Goal: Information Seeking & Learning: Check status

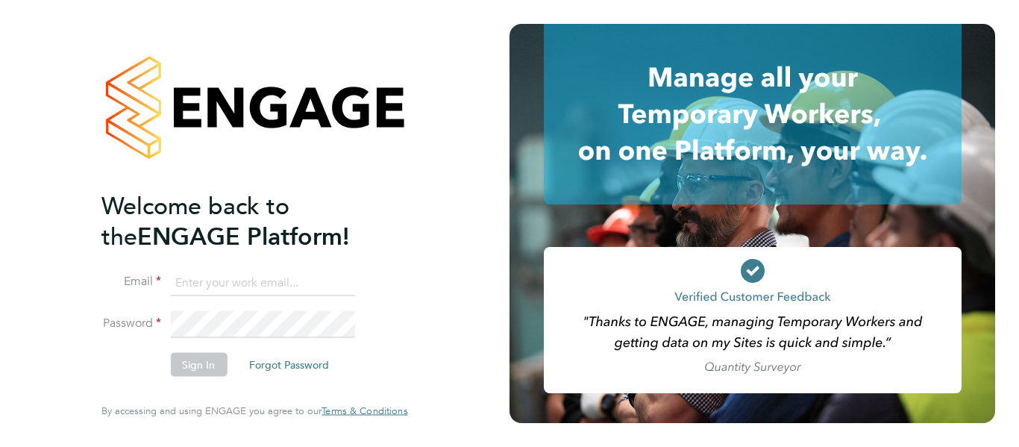
click at [248, 290] on input at bounding box center [262, 282] width 184 height 27
paste input "cscportals@randstadcpe.com"
type input "cscportals@randstadcpe.com"
click at [216, 338] on li "Password" at bounding box center [246, 332] width 291 height 42
click at [210, 367] on button "Sign In" at bounding box center [198, 365] width 57 height 24
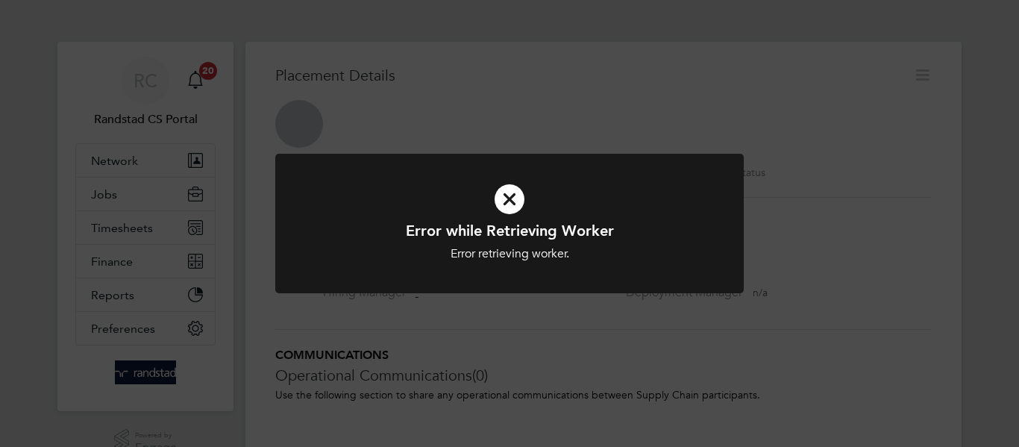
click at [507, 196] on icon at bounding box center [510, 199] width 388 height 58
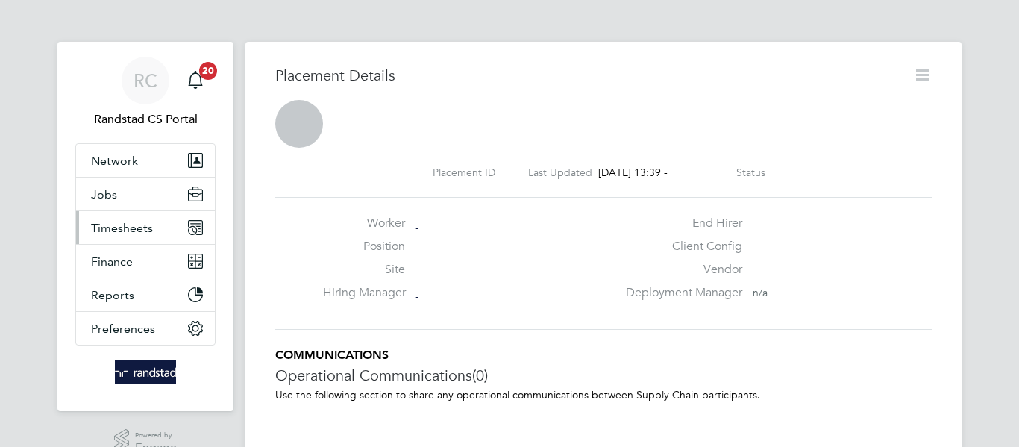
click at [142, 225] on span "Timesheets" at bounding box center [122, 228] width 62 height 14
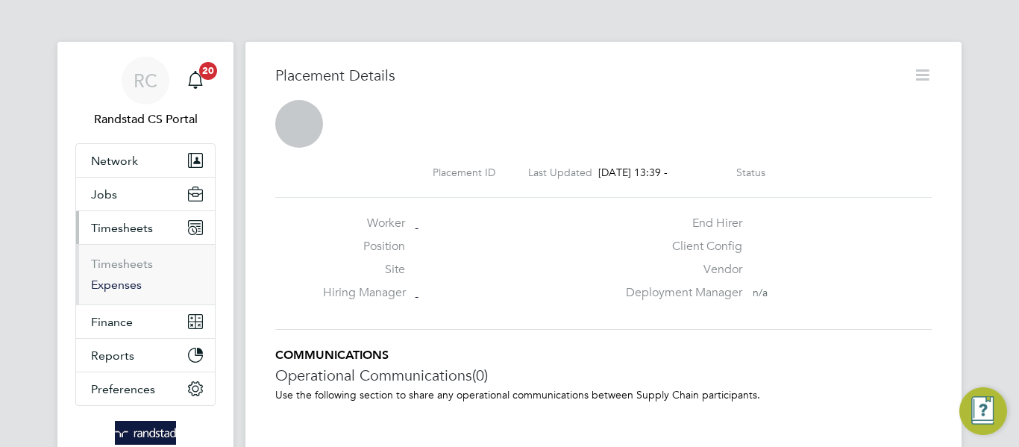
click at [126, 285] on link "Expenses" at bounding box center [116, 285] width 51 height 14
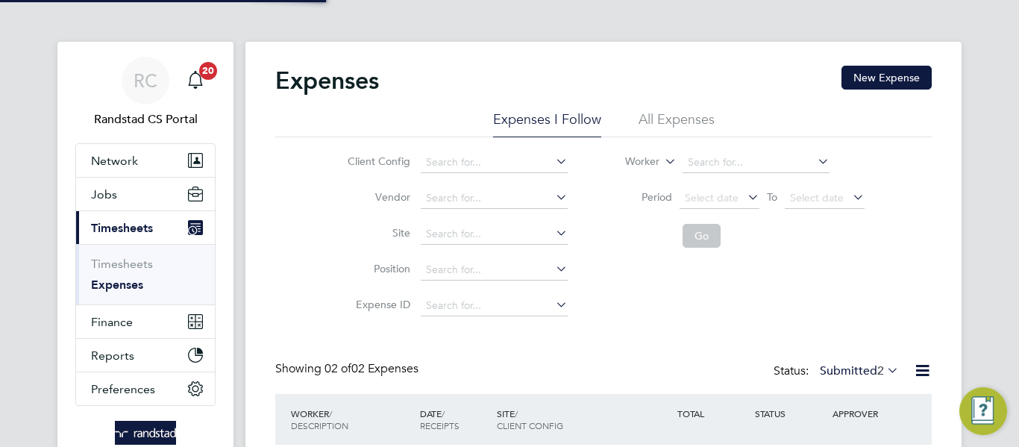
scroll to position [38, 181]
click at [684, 125] on li "All Expenses" at bounding box center [677, 123] width 76 height 27
click at [470, 319] on li "Expense ID" at bounding box center [456, 306] width 262 height 36
click at [473, 308] on input at bounding box center [494, 305] width 147 height 21
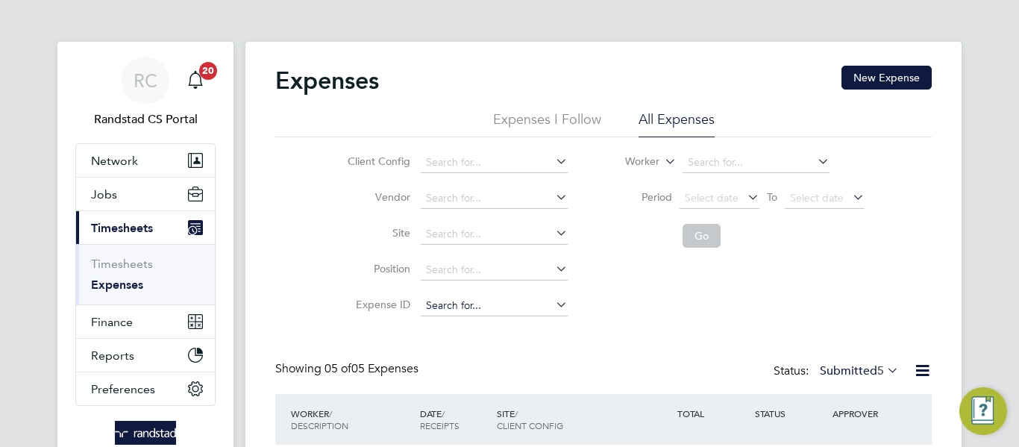
paste input "1825421"
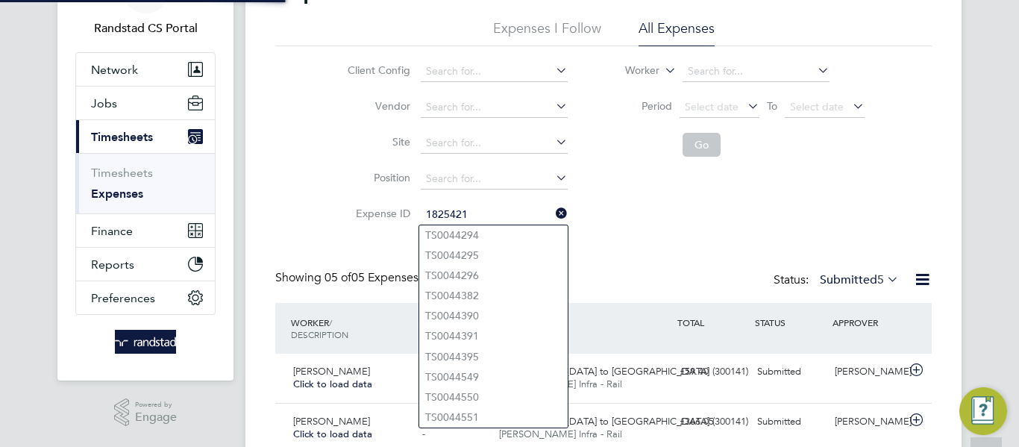
scroll to position [92, 0]
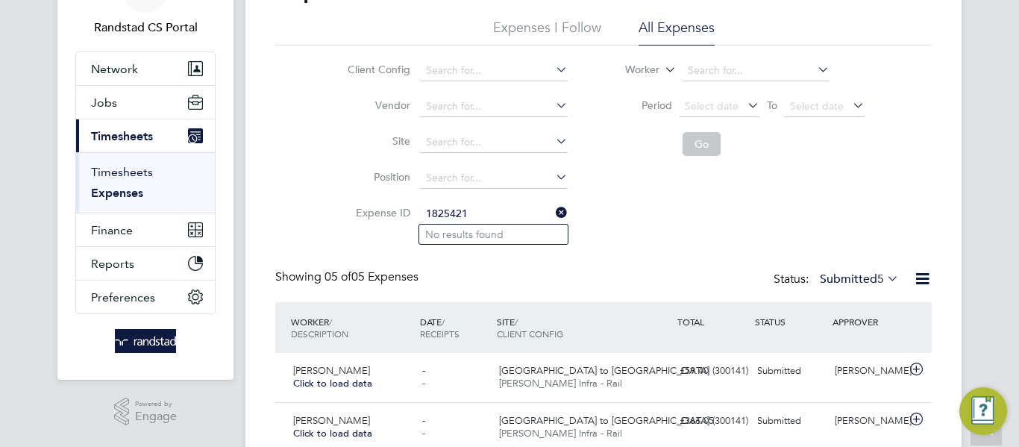
type input "1825421"
click at [149, 174] on link "Timesheets" at bounding box center [122, 172] width 62 height 14
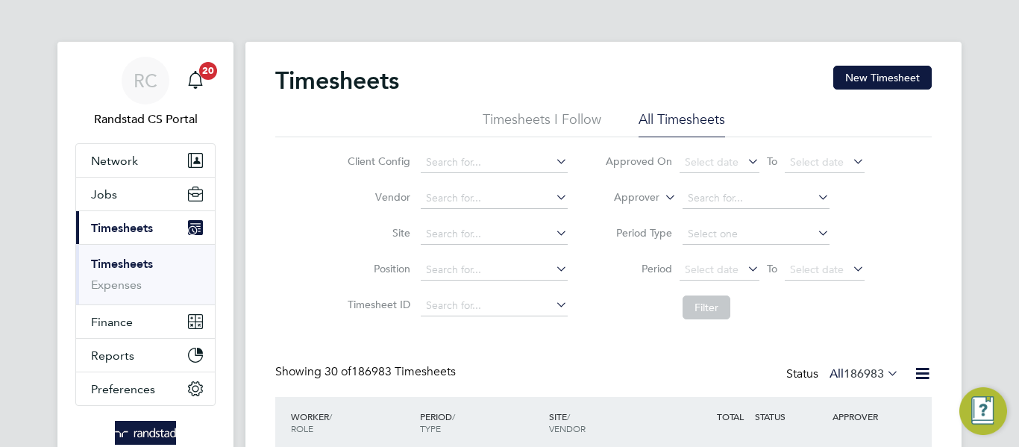
scroll to position [38, 130]
click at [505, 311] on input at bounding box center [494, 305] width 147 height 21
paste input "1825421"
click at [475, 320] on b "1825421" at bounding box center [458, 326] width 42 height 13
type input "TS1825421"
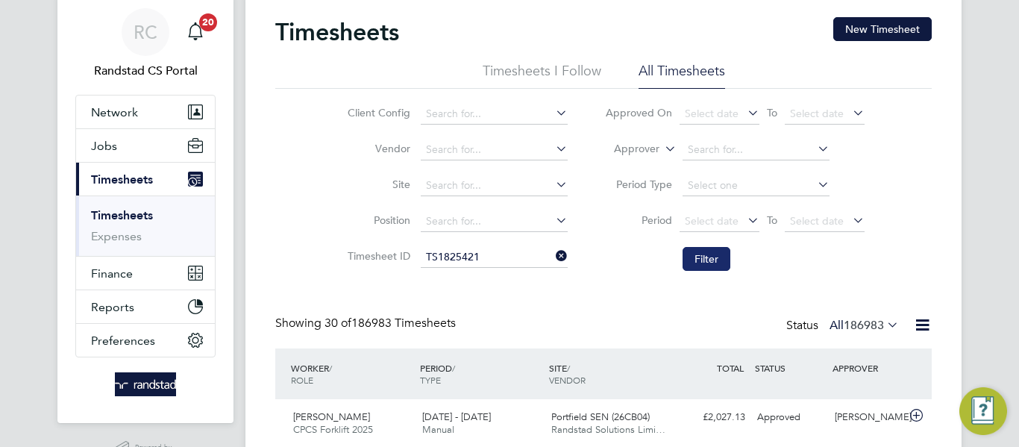
click at [710, 260] on button "Filter" at bounding box center [707, 259] width 48 height 24
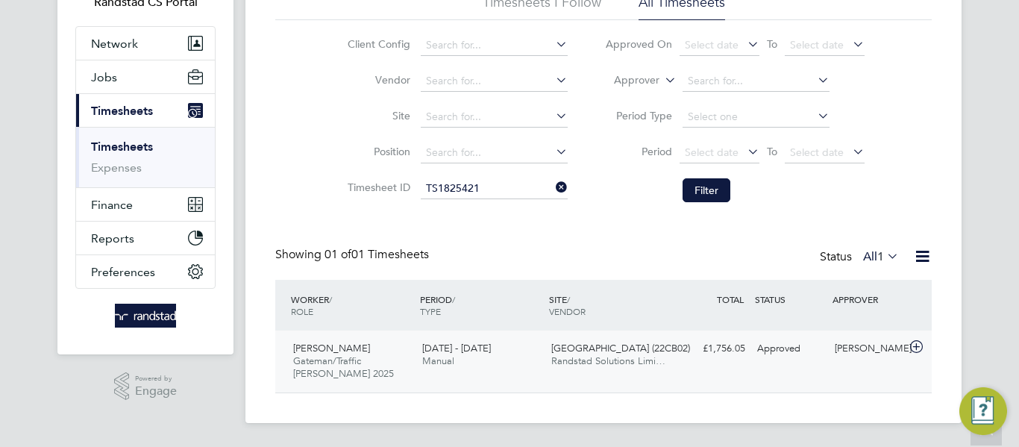
click at [743, 341] on div "£1,756.05 Approved" at bounding box center [713, 348] width 78 height 25
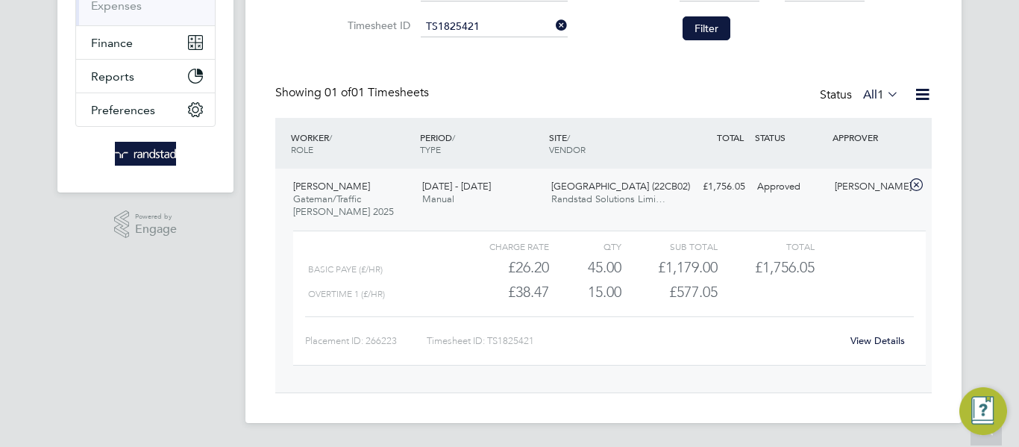
click at [863, 341] on link "View Details" at bounding box center [878, 340] width 54 height 13
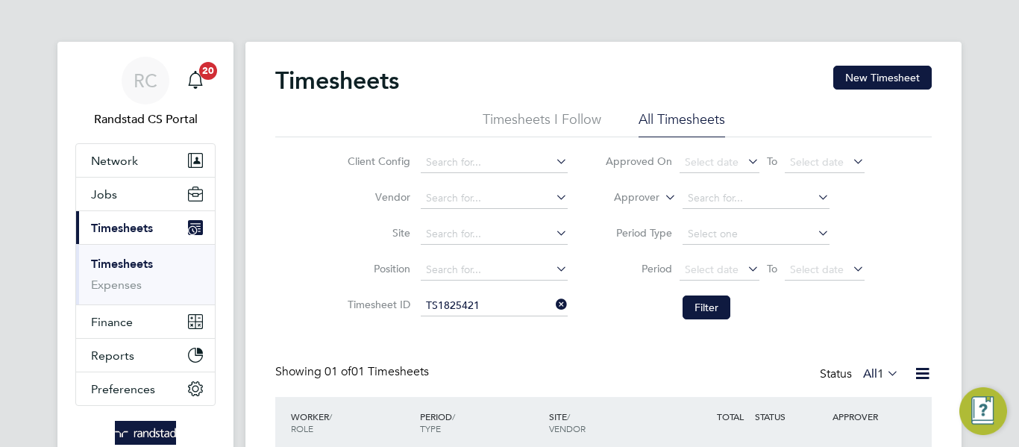
click at [553, 300] on icon at bounding box center [553, 304] width 0 height 21
click at [477, 237] on input at bounding box center [494, 234] width 147 height 21
paste input "[GEOGRAPHIC_DATA]"
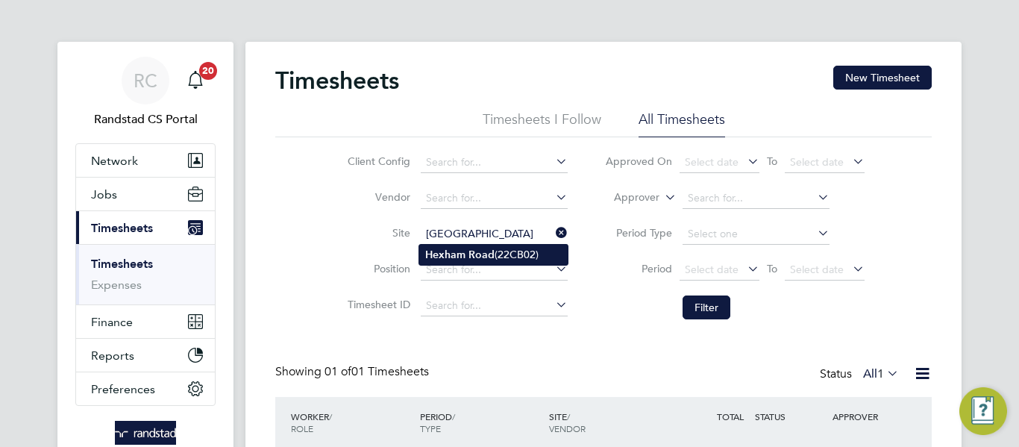
click at [523, 252] on li "[GEOGRAPHIC_DATA] (22CB02)" at bounding box center [493, 255] width 148 height 20
type input "[GEOGRAPHIC_DATA] (22CB02)"
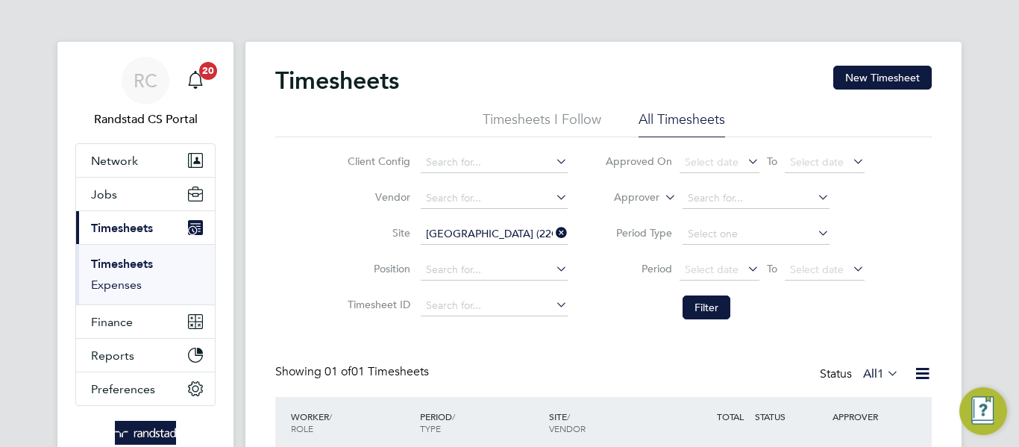
click at [118, 281] on link "Expenses" at bounding box center [116, 285] width 51 height 14
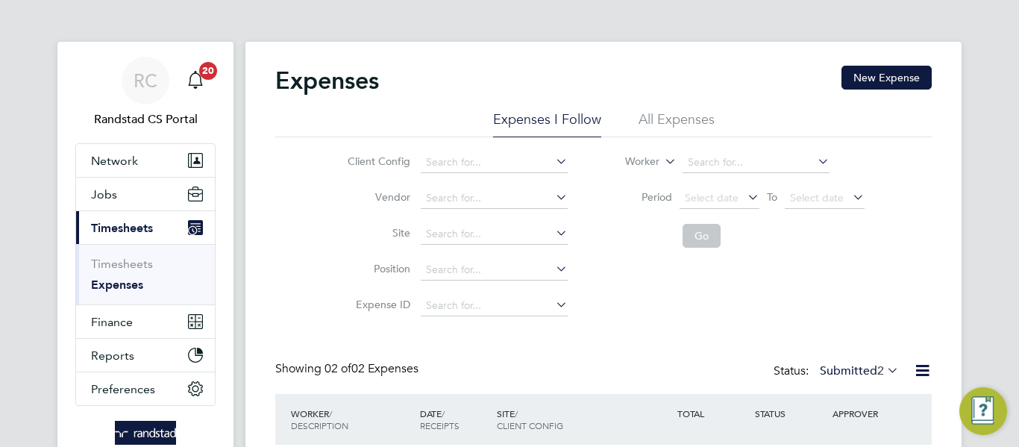
click at [643, 118] on li "All Expenses" at bounding box center [677, 123] width 76 height 27
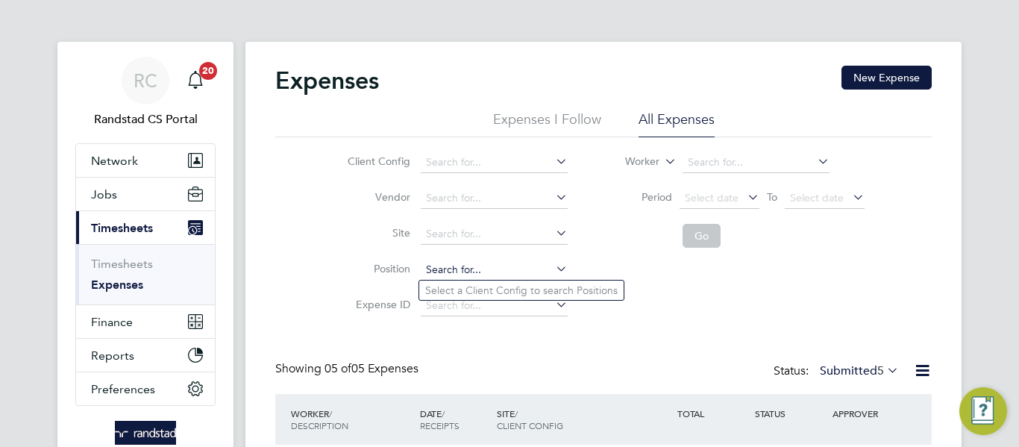
click at [466, 260] on input at bounding box center [494, 270] width 147 height 21
paste input "[GEOGRAPHIC_DATA]"
type input "[GEOGRAPHIC_DATA]"
click at [486, 228] on input at bounding box center [494, 234] width 147 height 21
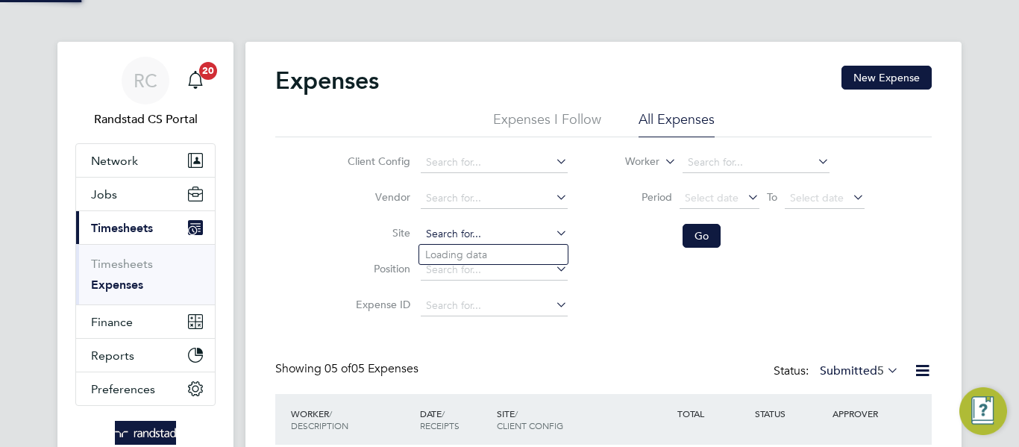
paste input "[GEOGRAPHIC_DATA]"
click at [527, 245] on li "[GEOGRAPHIC_DATA] (22CB02)" at bounding box center [493, 255] width 148 height 20
type input "[GEOGRAPHIC_DATA] (22CB02)"
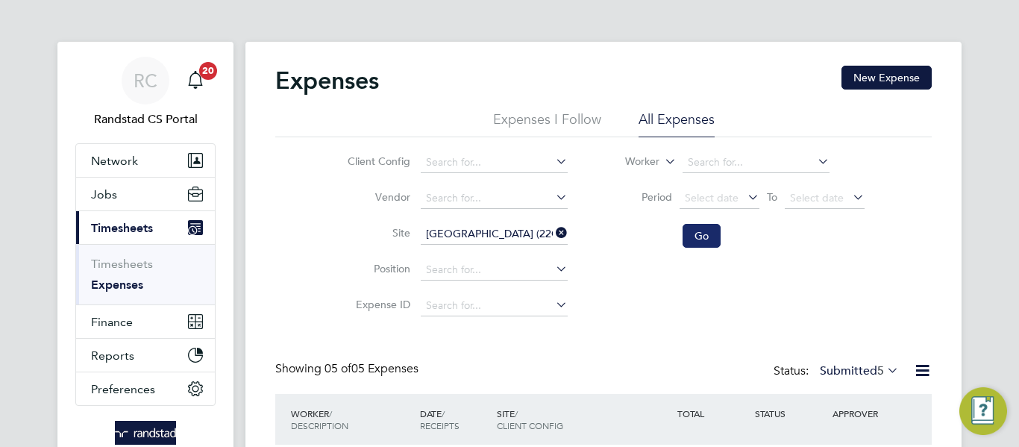
click at [694, 239] on button "Go" at bounding box center [702, 236] width 38 height 24
click at [863, 369] on label "Submitted 0" at bounding box center [859, 370] width 79 height 15
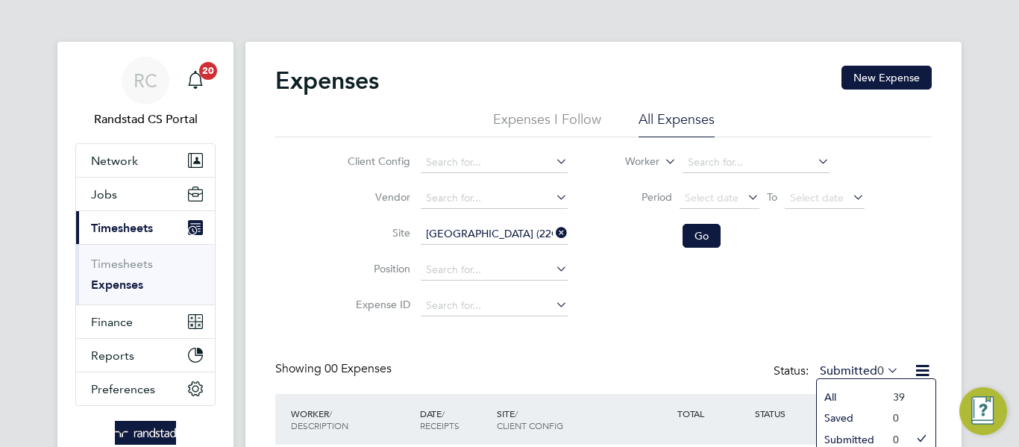
click at [857, 390] on li "All" at bounding box center [851, 396] width 69 height 21
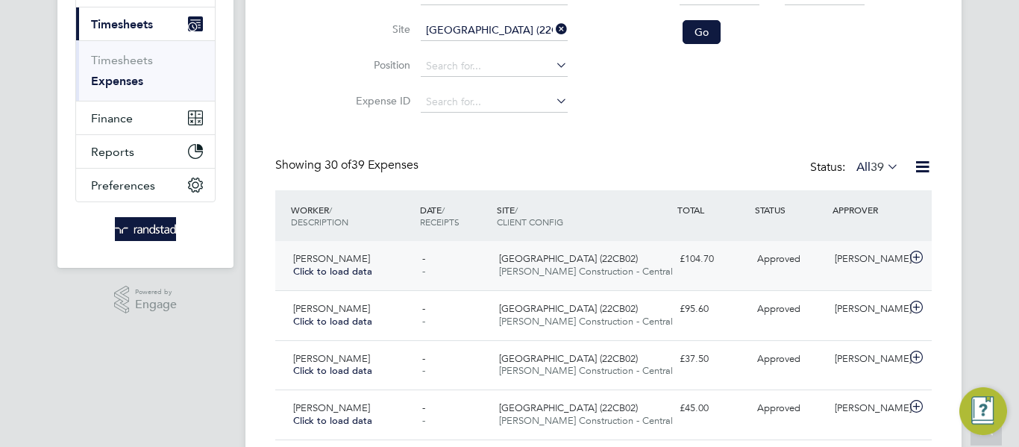
click at [615, 245] on div "[PERSON_NAME] Click to load data - - [GEOGRAPHIC_DATA] (22CB02) [PERSON_NAME] C…" at bounding box center [603, 265] width 657 height 49
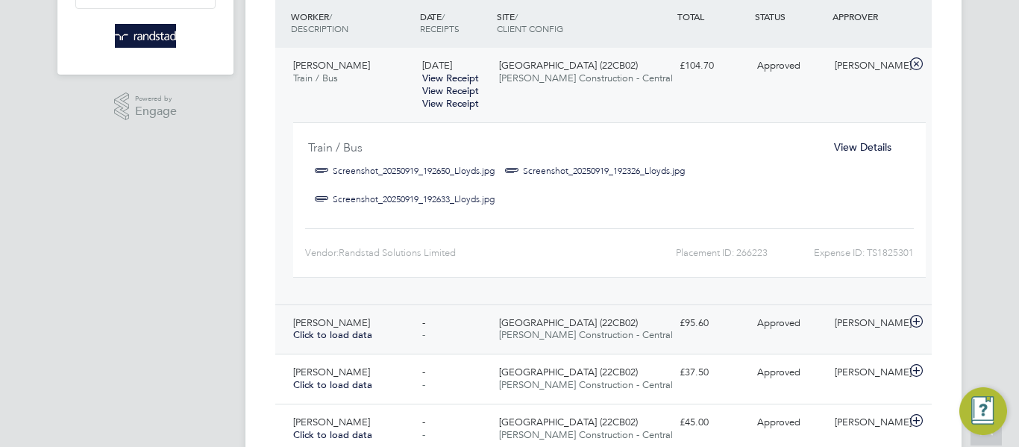
click at [595, 337] on span "[PERSON_NAME] Construction - Central" at bounding box center [586, 334] width 174 height 13
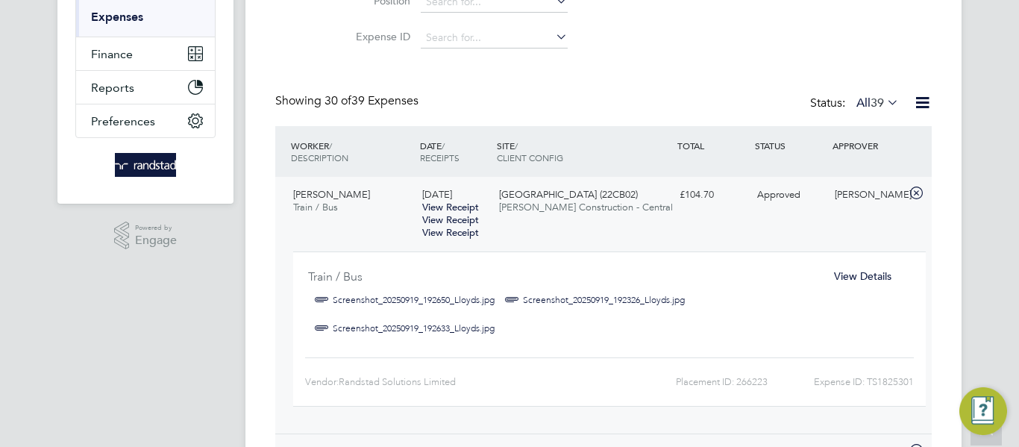
click at [874, 281] on span "View Details" at bounding box center [862, 275] width 57 height 13
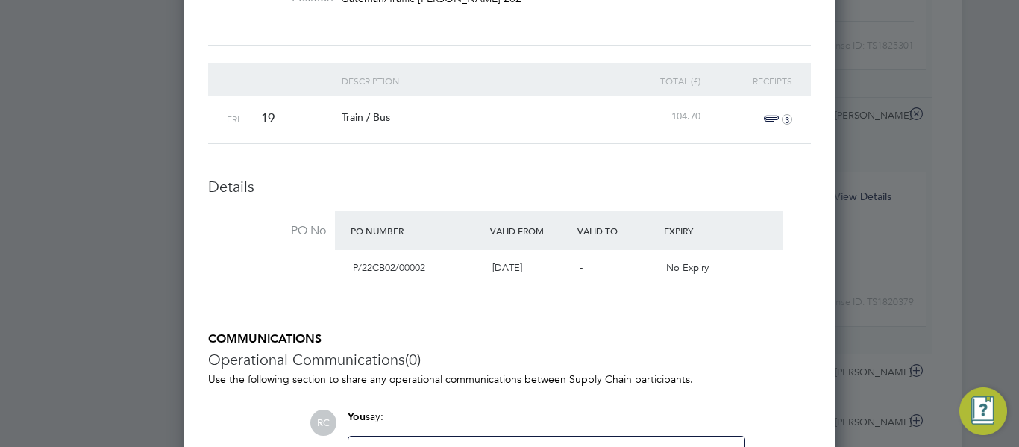
click at [959, 241] on div at bounding box center [509, 223] width 1019 height 447
click at [112, 221] on div at bounding box center [509, 223] width 1019 height 447
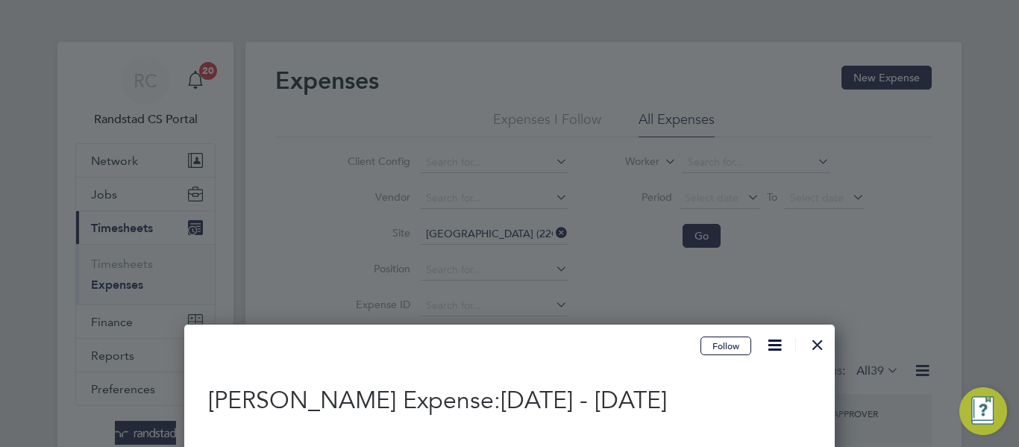
click at [822, 349] on div at bounding box center [817, 341] width 27 height 27
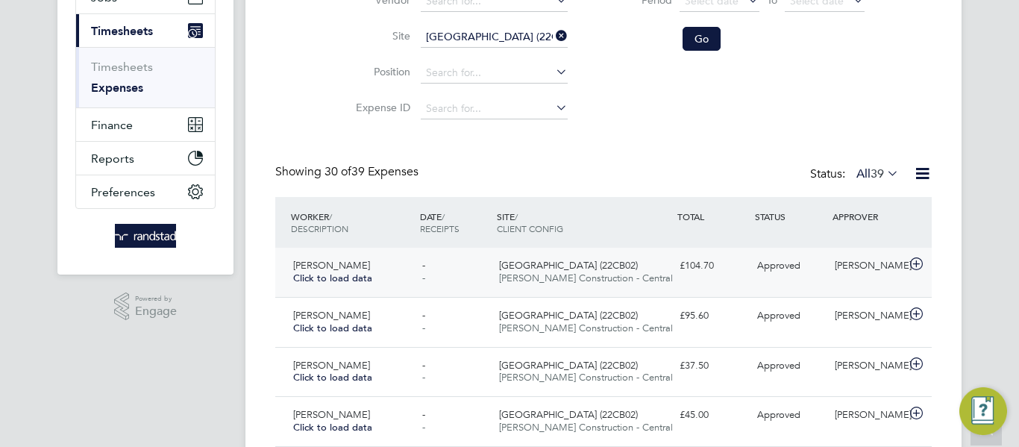
click at [531, 269] on span "[GEOGRAPHIC_DATA] (22CB02)" at bounding box center [568, 265] width 139 height 13
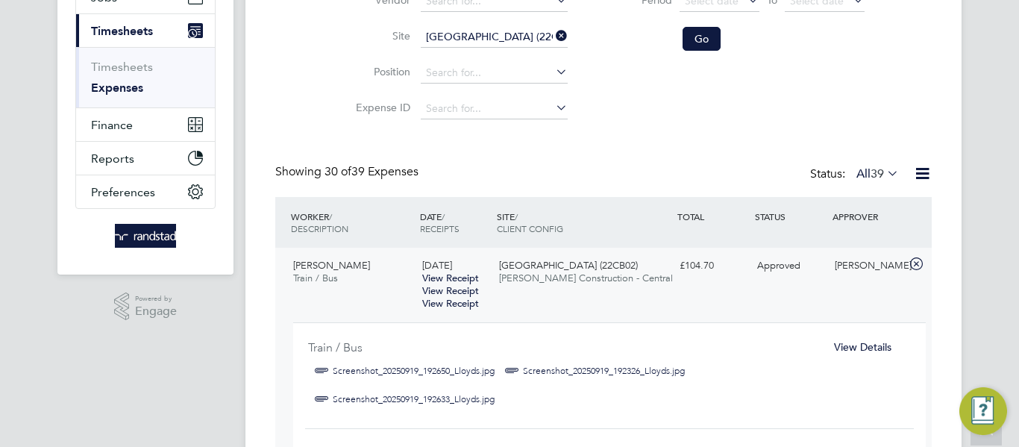
click at [531, 269] on span "[GEOGRAPHIC_DATA] (22CB02)" at bounding box center [568, 265] width 139 height 13
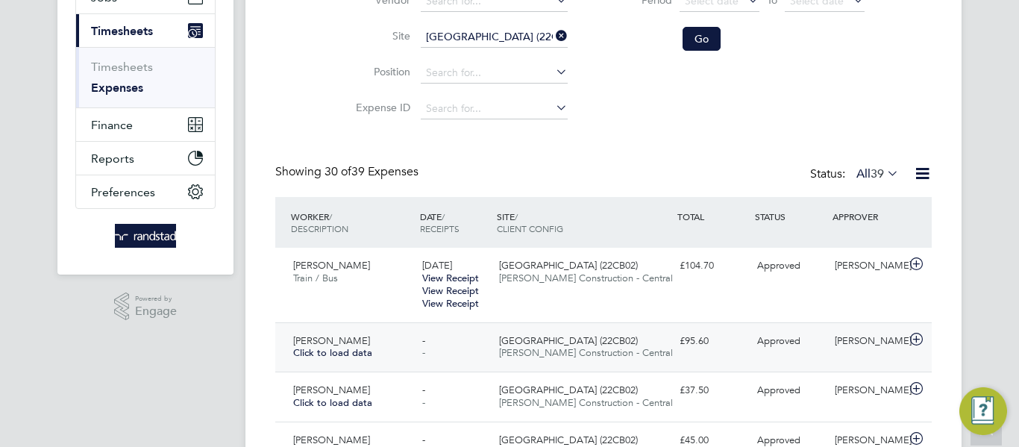
click at [517, 364] on div "[GEOGRAPHIC_DATA] (22CB02) [PERSON_NAME] Construction - Central" at bounding box center [583, 347] width 181 height 37
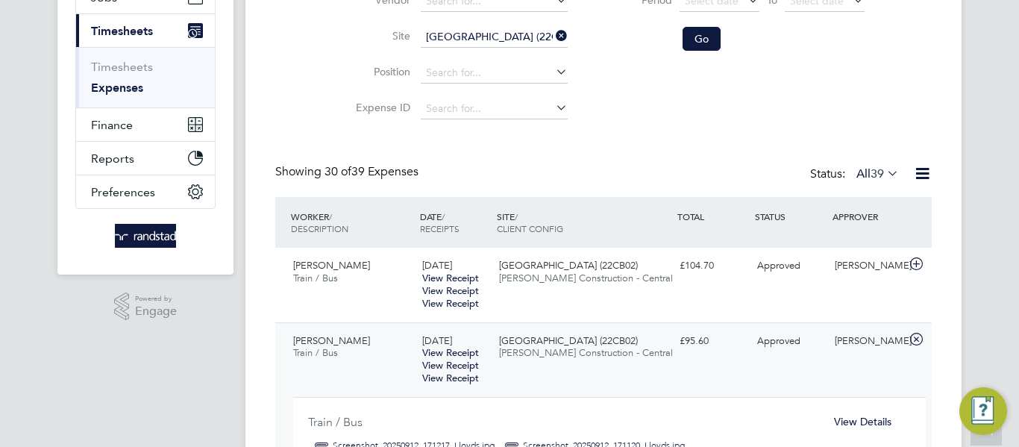
click at [513, 352] on span "[PERSON_NAME] Construction - Central" at bounding box center [586, 352] width 174 height 13
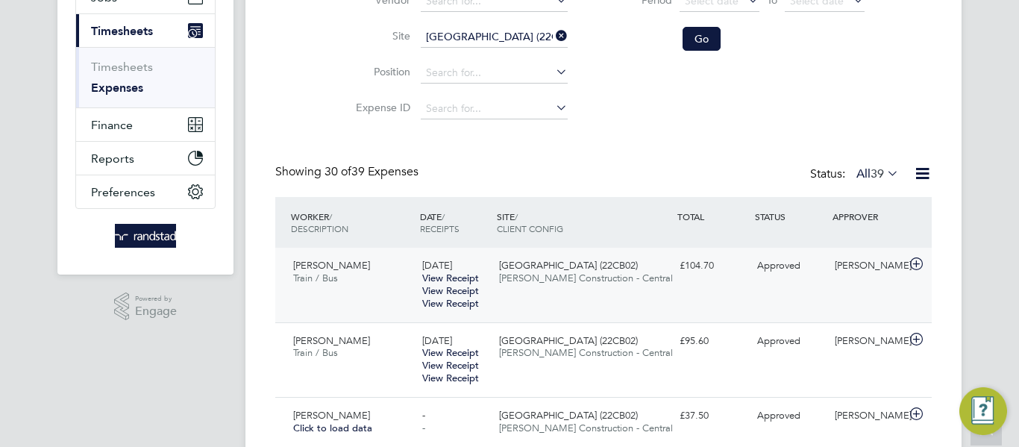
click at [544, 286] on div "[GEOGRAPHIC_DATA] (22CB02) [PERSON_NAME] Construction - Central" at bounding box center [583, 272] width 181 height 37
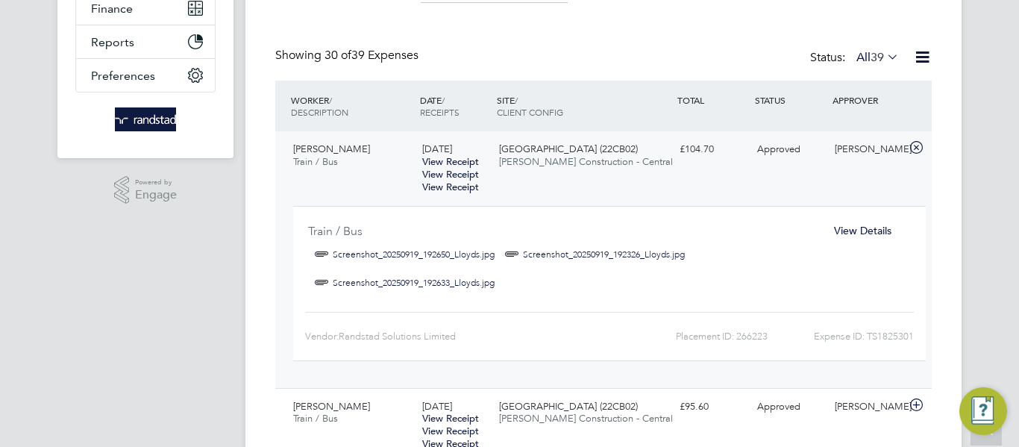
click at [444, 252] on link "Screenshot_20250919_192650_Lloyds.jpg" at bounding box center [414, 254] width 162 height 22
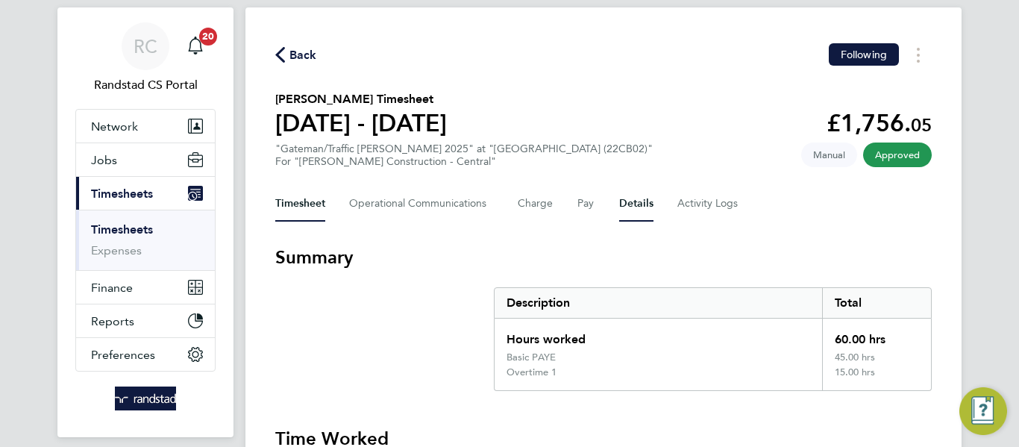
scroll to position [34, 0]
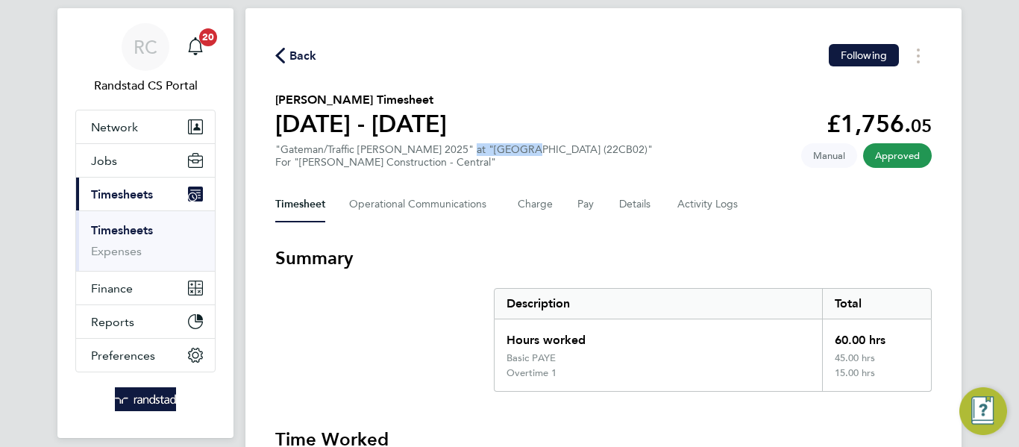
drag, startPoint x: 451, startPoint y: 148, endPoint x: 515, endPoint y: 147, distance: 64.2
click at [515, 147] on div ""Gateman/Traffic Marshall 2025" at "Hexham Road (22CB02)" For "Morgan Sindall C…" at bounding box center [464, 155] width 378 height 25
copy div "[GEOGRAPHIC_DATA]"
